Goal: Task Accomplishment & Management: Use online tool/utility

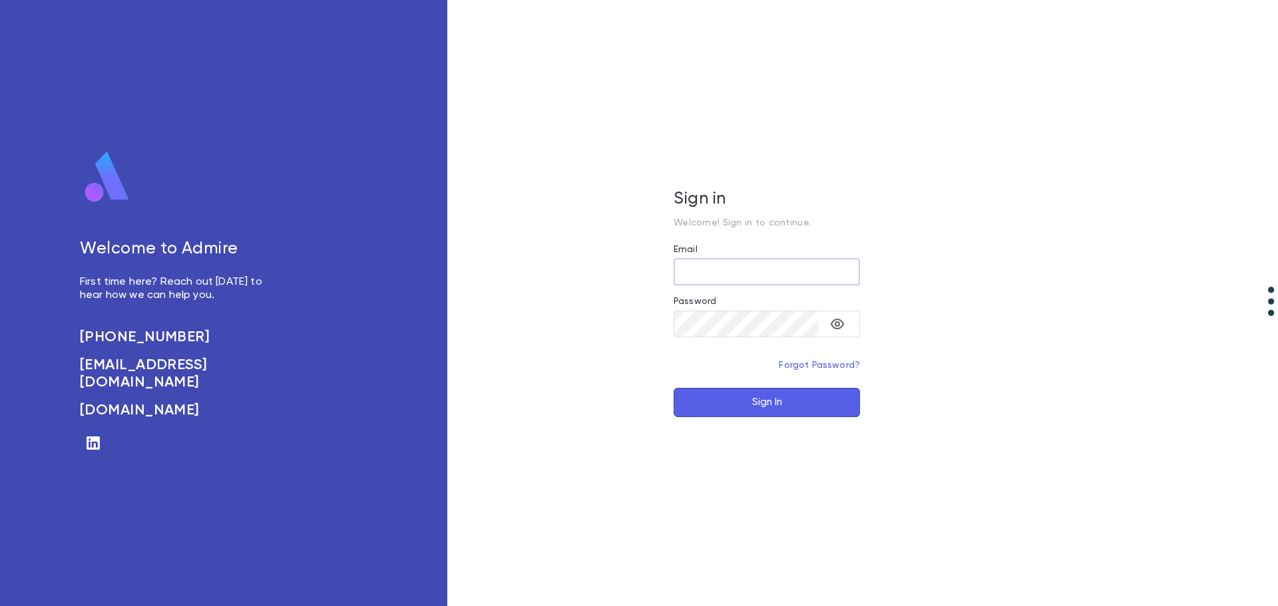
click at [720, 266] on input "Email" at bounding box center [767, 272] width 186 height 26
click at [719, 274] on input "Email" at bounding box center [767, 272] width 186 height 26
type input "**********"
click at [674, 388] on button "Sign In" at bounding box center [767, 402] width 186 height 29
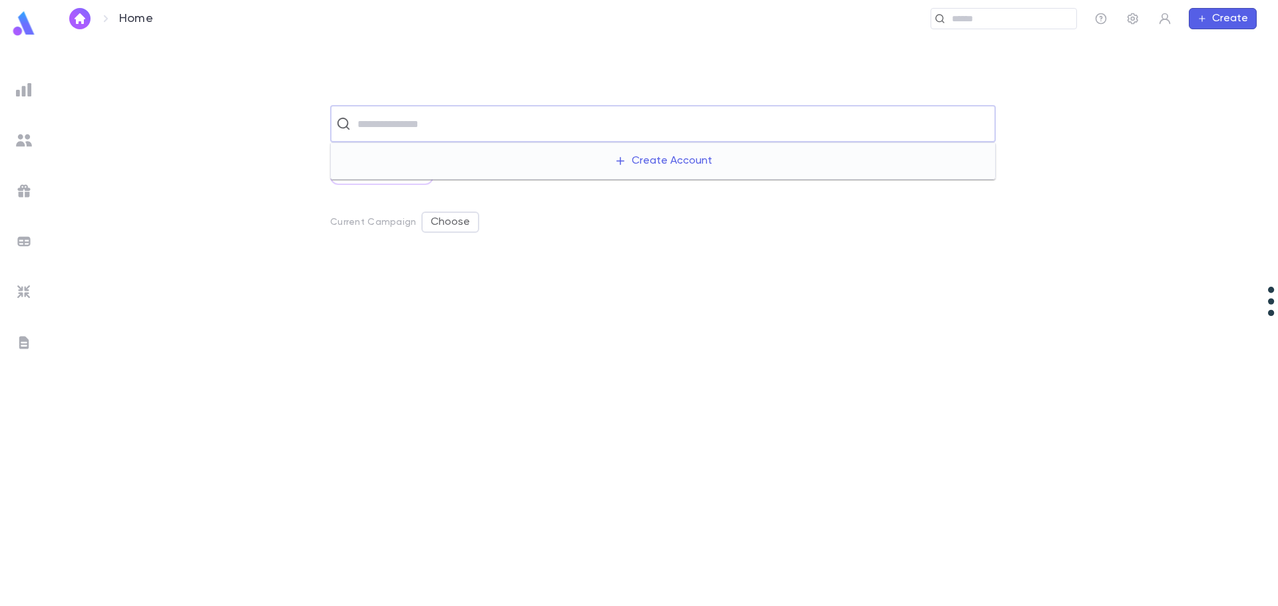
click at [441, 121] on input "text" at bounding box center [671, 123] width 636 height 25
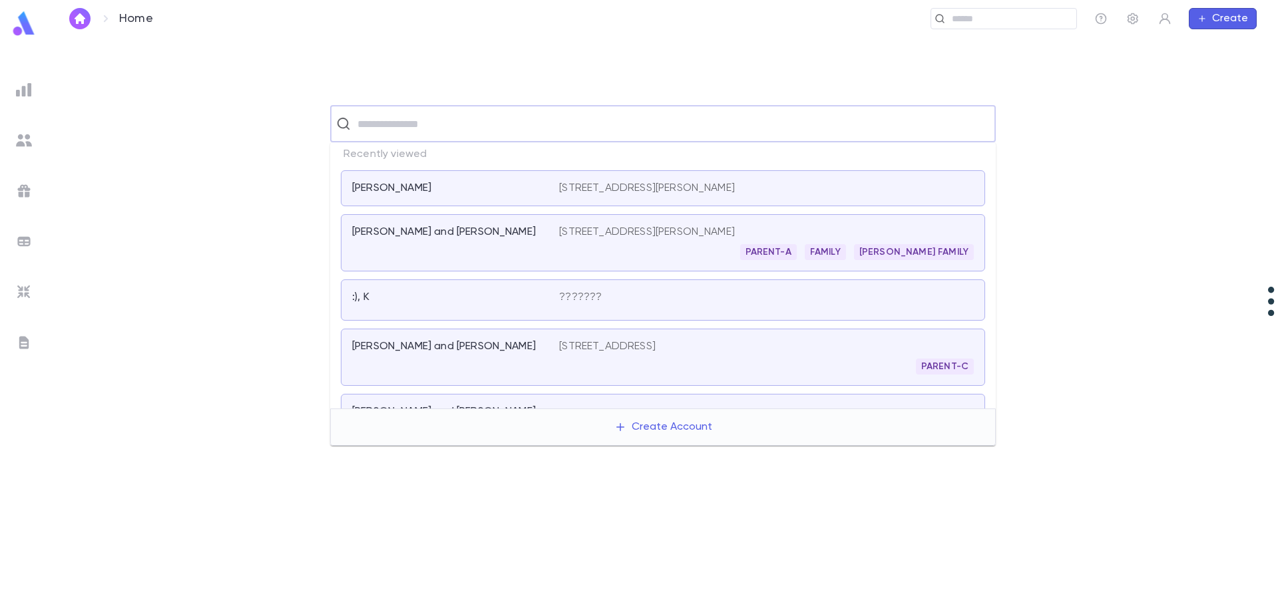
click at [433, 126] on input "text" at bounding box center [671, 123] width 636 height 25
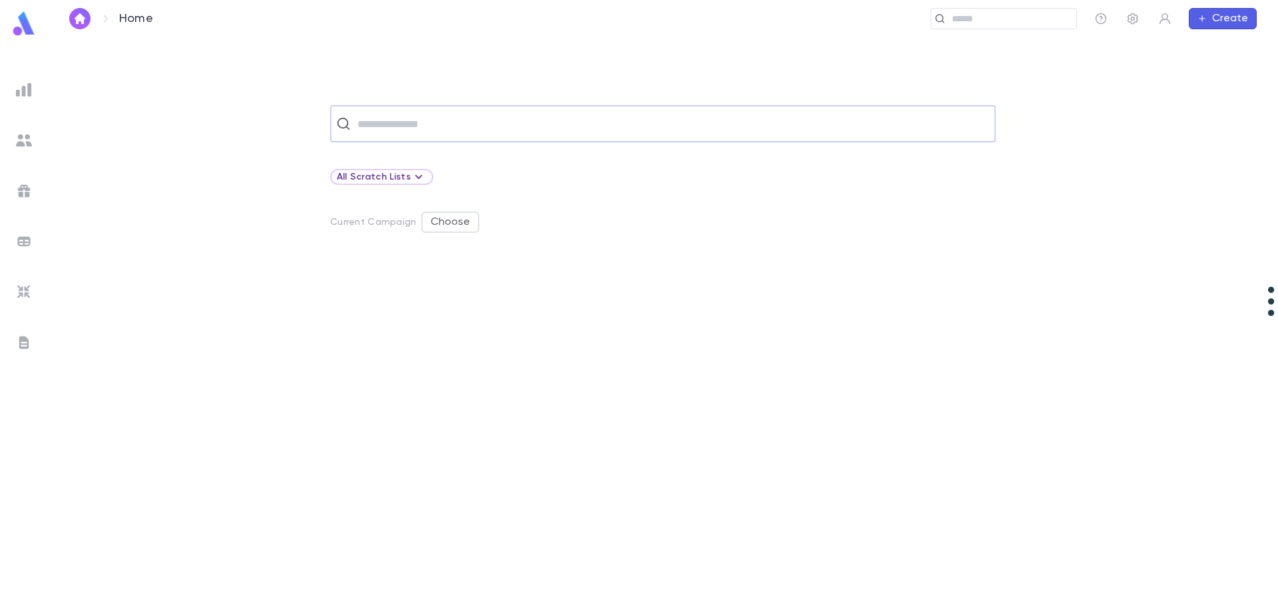
click at [393, 120] on input "text" at bounding box center [671, 123] width 636 height 25
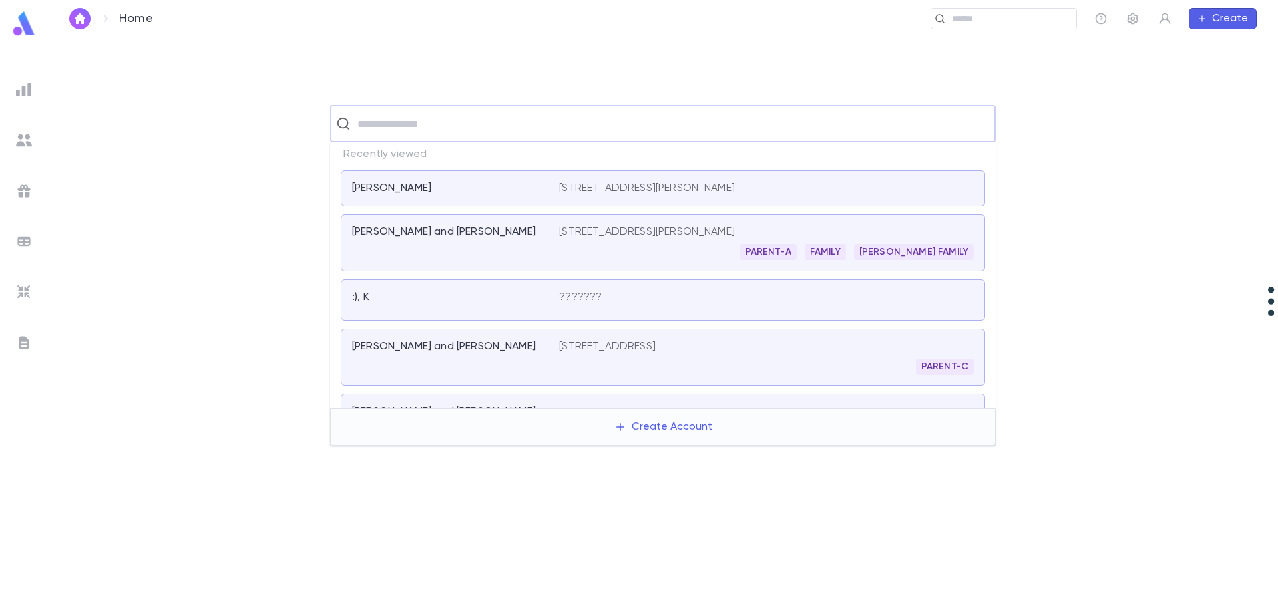
click at [24, 91] on img at bounding box center [24, 90] width 16 height 16
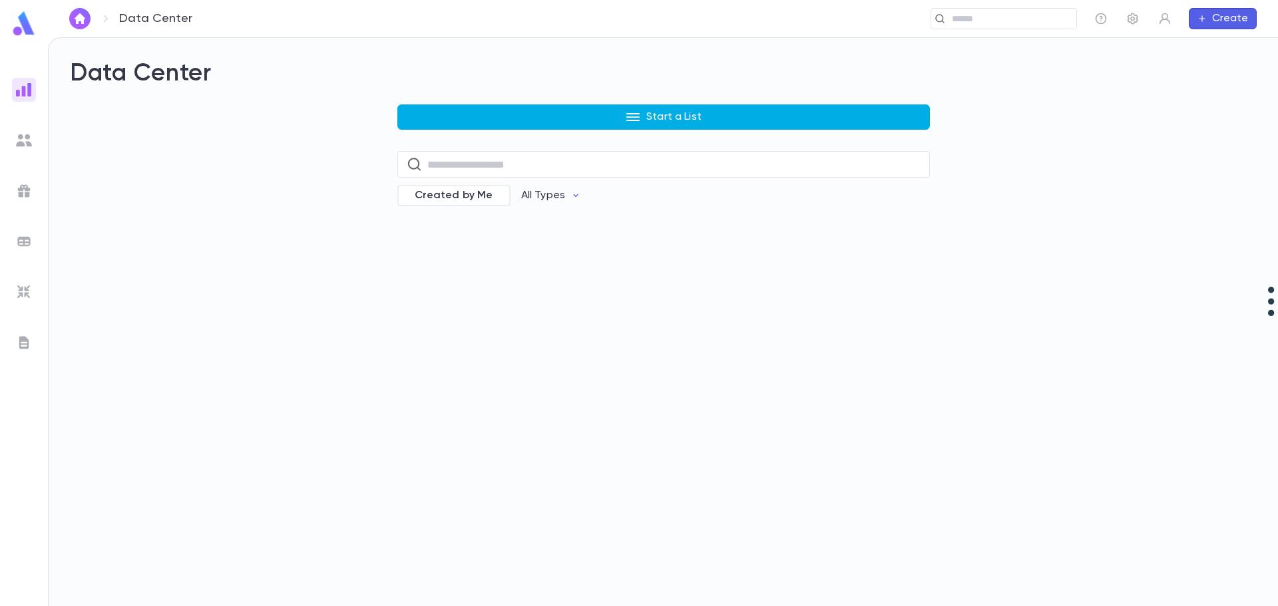
click at [424, 114] on button "Start a List" at bounding box center [663, 116] width 532 height 25
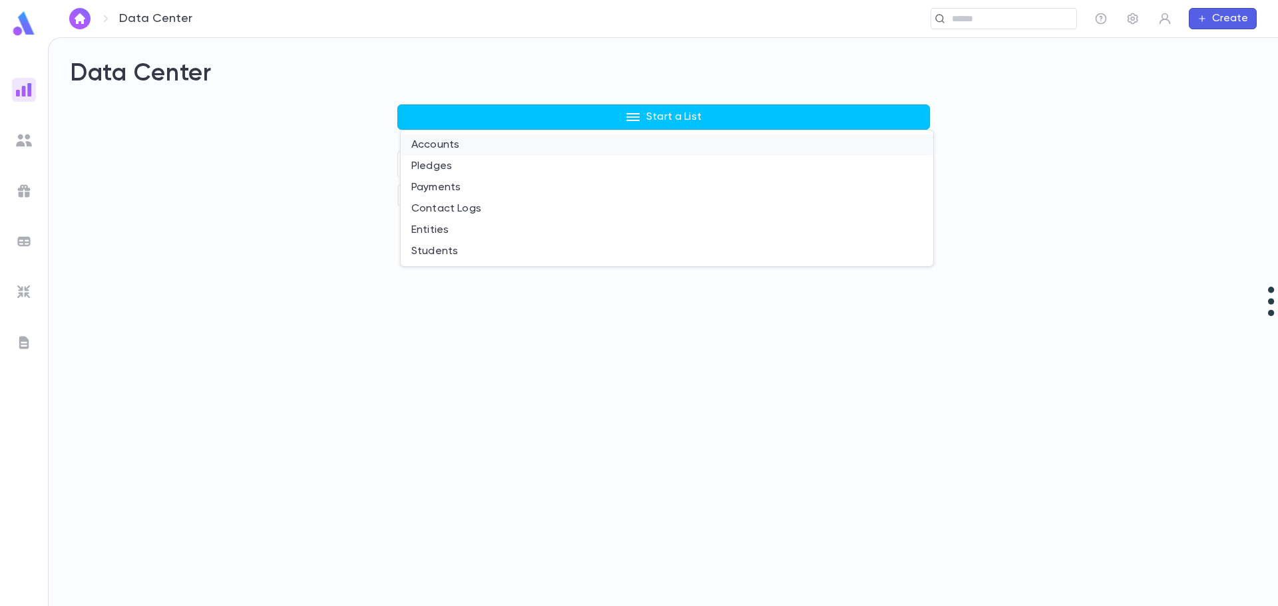
click at [449, 142] on li "Accounts" at bounding box center [667, 144] width 532 height 21
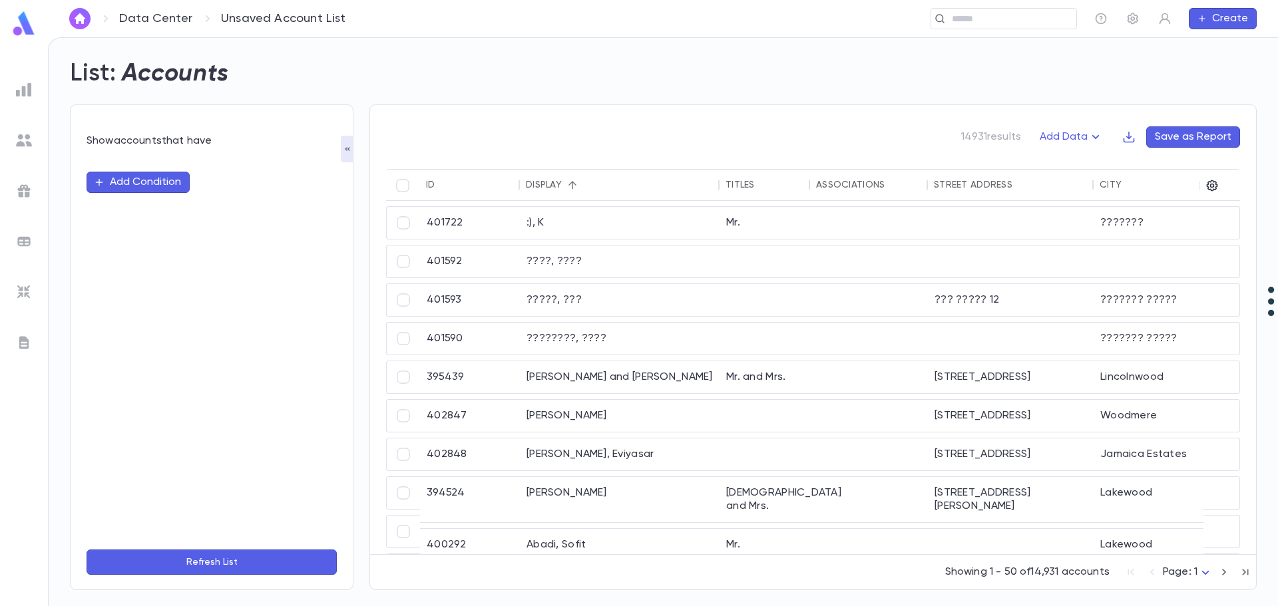
click at [127, 187] on button "Add Condition" at bounding box center [138, 182] width 103 height 21
click at [131, 183] on input "text" at bounding box center [206, 182] width 210 height 19
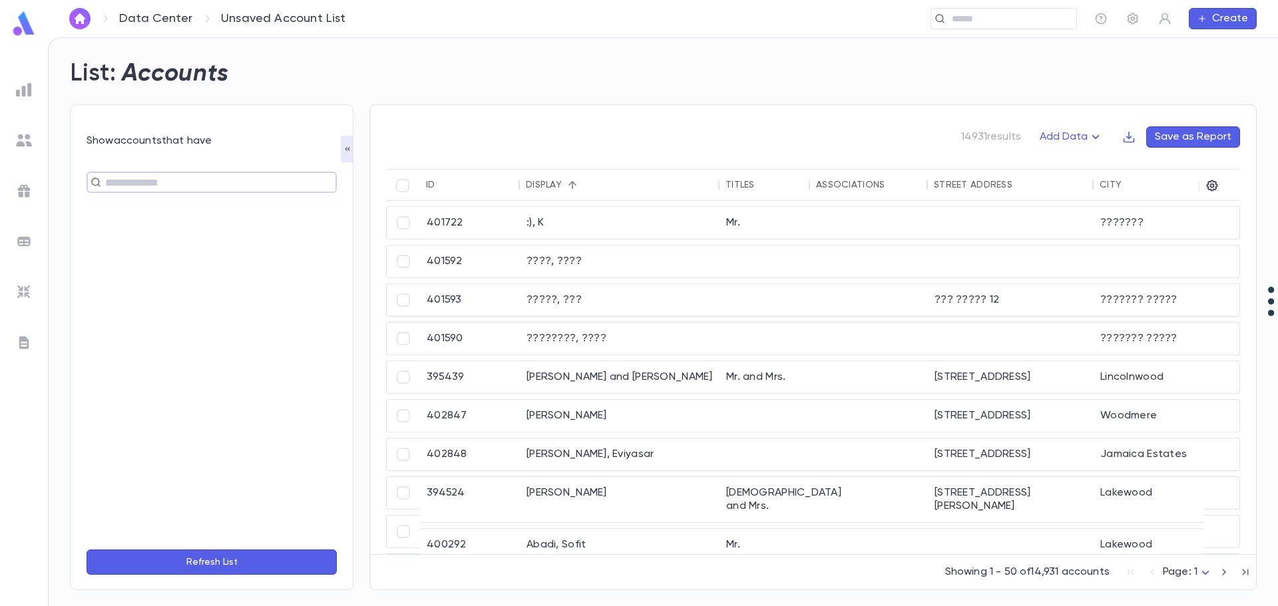
click at [131, 182] on input "text" at bounding box center [206, 182] width 210 height 19
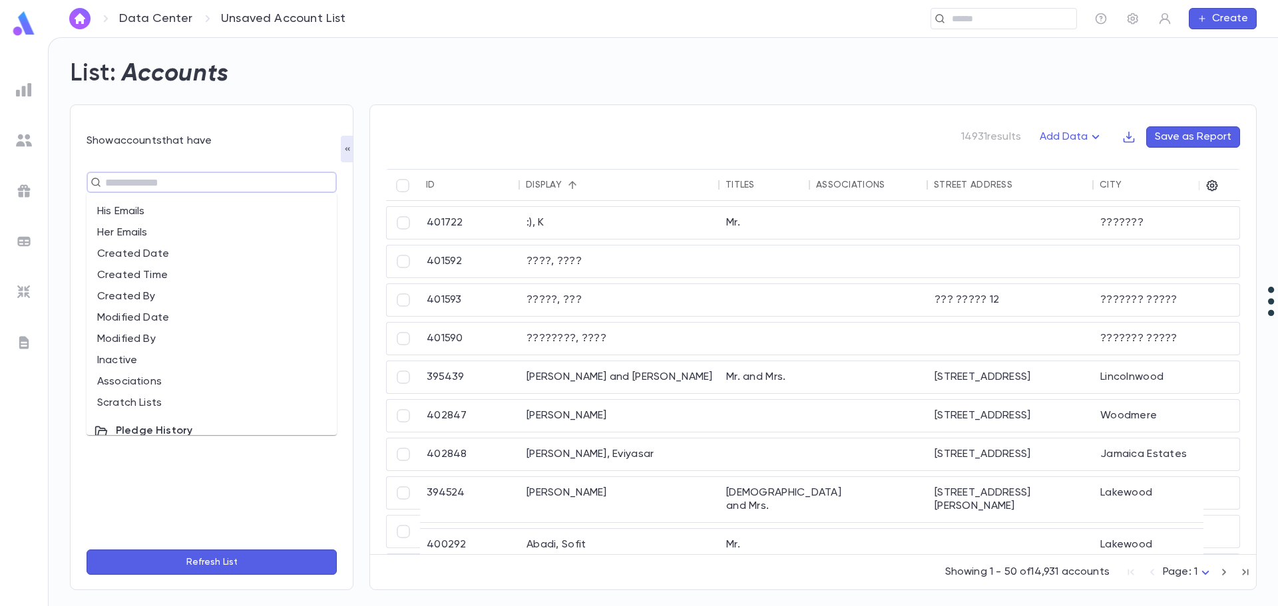
scroll to position [532, 0]
click at [255, 309] on li "Associations" at bounding box center [212, 315] width 250 height 21
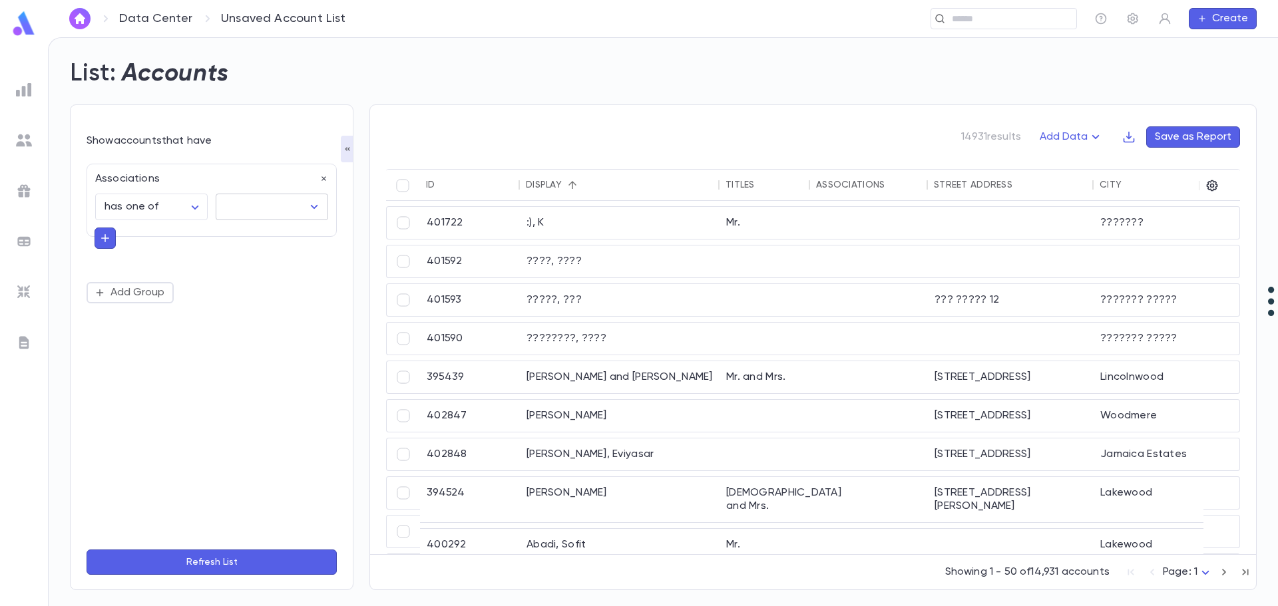
click at [264, 212] on input "text" at bounding box center [262, 206] width 81 height 25
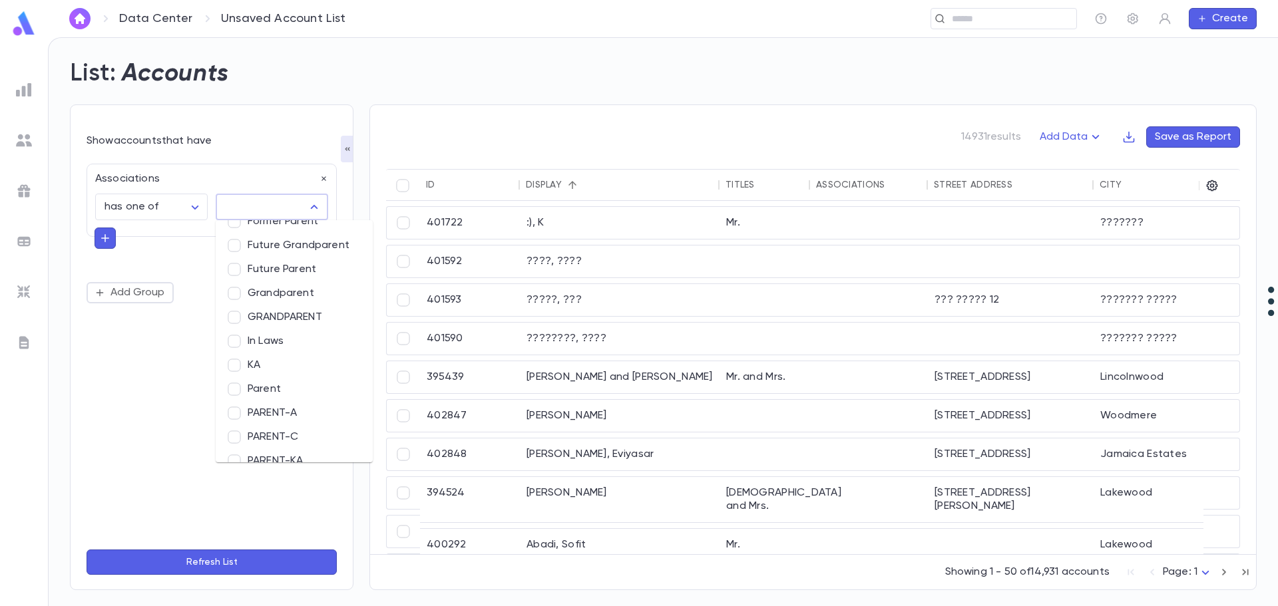
scroll to position [522, 0]
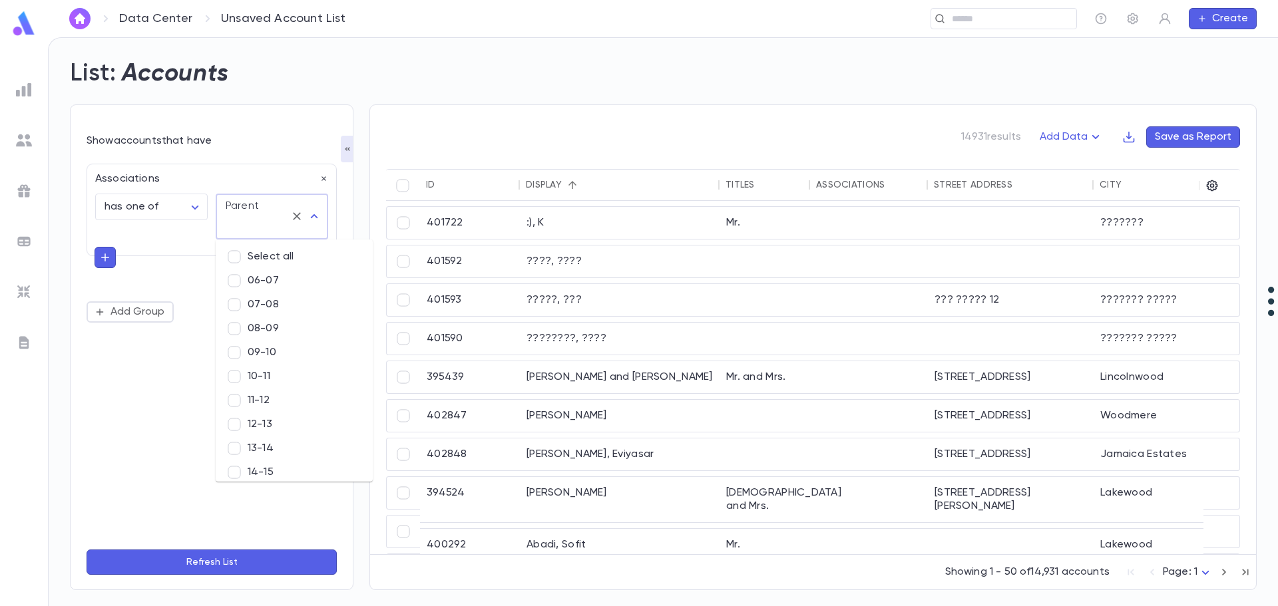
click at [186, 557] on button "Refresh List" at bounding box center [212, 562] width 250 height 25
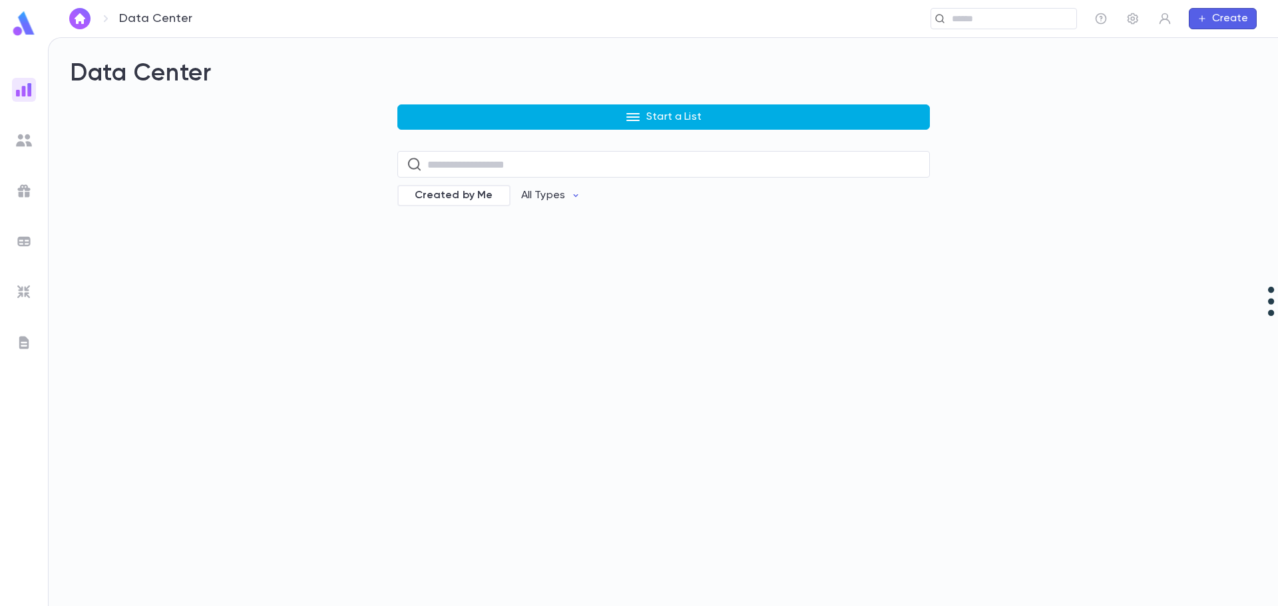
click at [491, 113] on button "Start a List" at bounding box center [663, 116] width 532 height 25
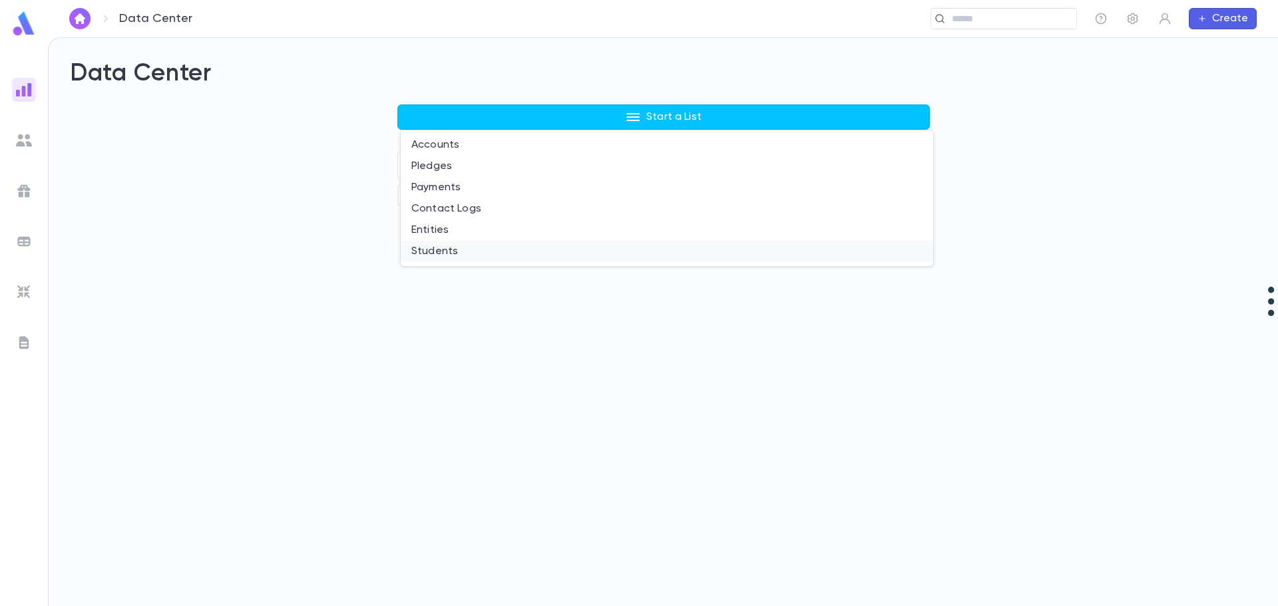
click at [469, 248] on li "Students" at bounding box center [667, 251] width 532 height 21
click at [469, 248] on div "Data Center Start a List ​ Created by Me All Types" at bounding box center [663, 322] width 1229 height 568
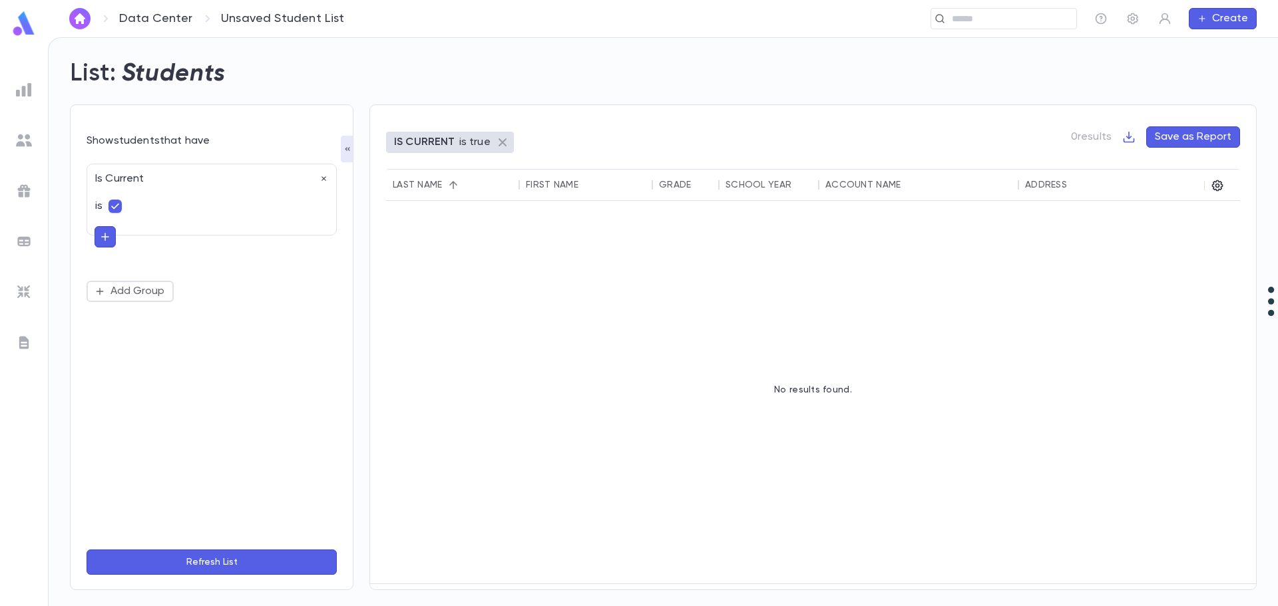
click at [499, 140] on icon at bounding box center [503, 142] width 16 height 16
click at [166, 22] on link "Data Center" at bounding box center [155, 18] width 73 height 15
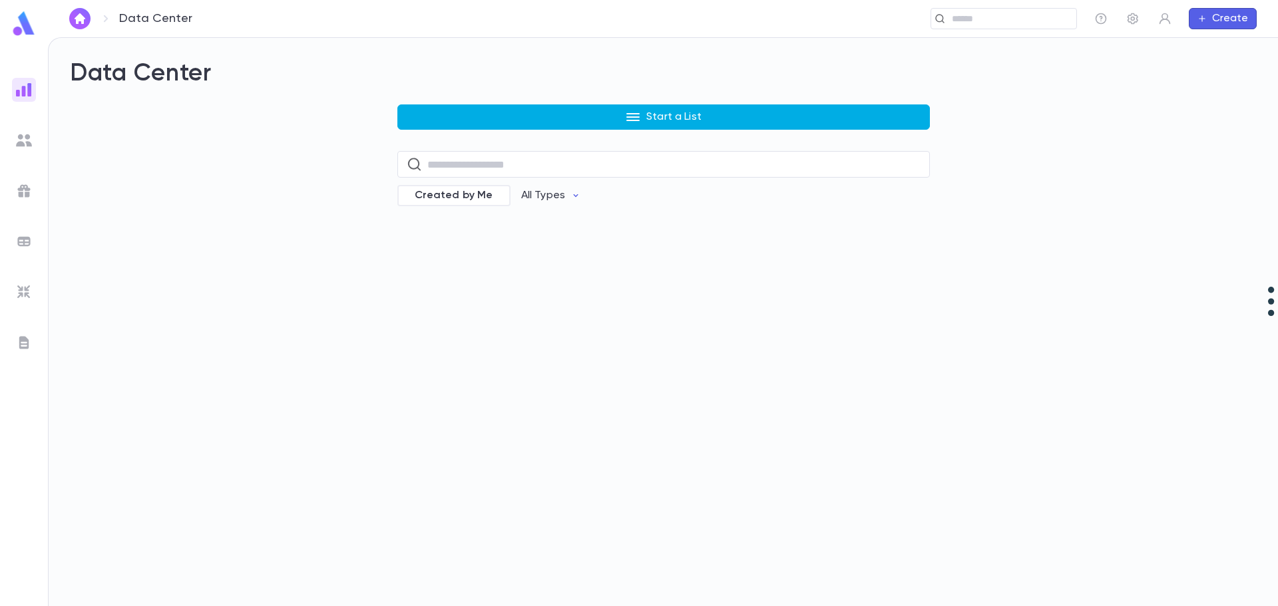
click at [548, 118] on button "Start a List" at bounding box center [663, 116] width 532 height 25
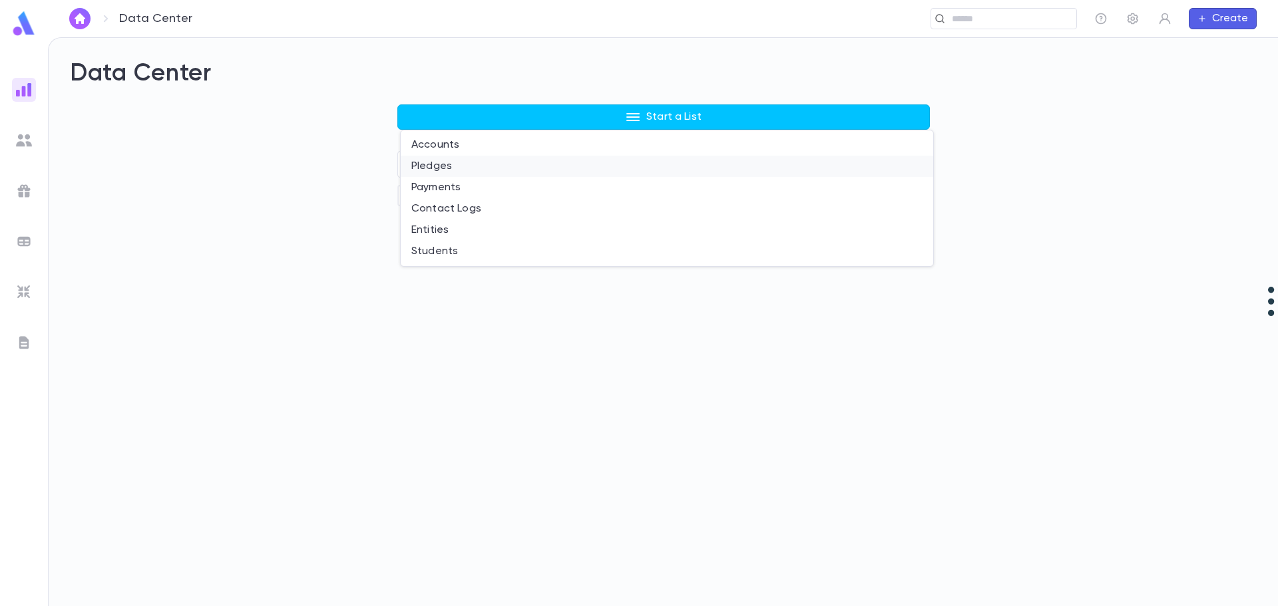
click at [468, 170] on li "Pledges" at bounding box center [667, 166] width 532 height 21
